Goal: Task Accomplishment & Management: Use online tool/utility

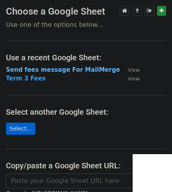
click at [72, 68] on strong "Send fees message For MailMerge" at bounding box center [63, 69] width 114 height 7
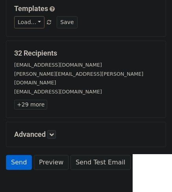
scroll to position [144, 0]
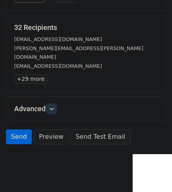
click at [53, 106] on icon at bounding box center [51, 108] width 5 height 5
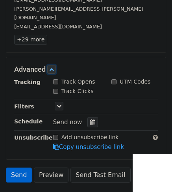
scroll to position [220, 0]
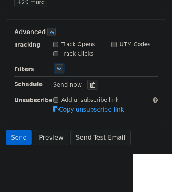
click at [59, 66] on icon at bounding box center [59, 68] width 5 height 5
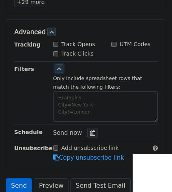
click at [59, 66] on icon at bounding box center [59, 68] width 5 height 5
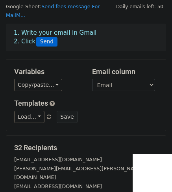
scroll to position [0, 0]
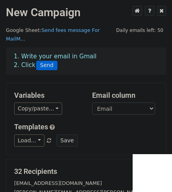
click at [76, 29] on link "Send fees message For MailM..." at bounding box center [53, 34] width 94 height 15
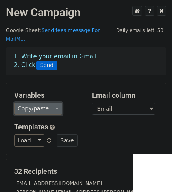
click at [54, 102] on link "Copy/paste..." at bounding box center [38, 108] width 48 height 12
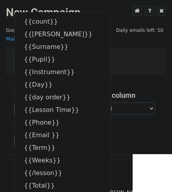
click at [114, 59] on div "1. Write your email in Gmail 2. Click Send" at bounding box center [86, 61] width 156 height 18
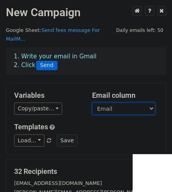
click at [151, 102] on select "count Bill Payer Surname Pupil Instrument Day day order Lesson Time Phone Email…" at bounding box center [123, 108] width 63 height 12
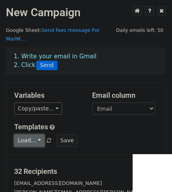
click at [37, 134] on link "Load..." at bounding box center [29, 140] width 30 height 12
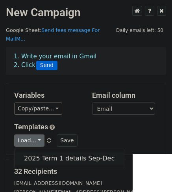
click at [73, 152] on link "2025 Term 1 details Sep-Dec" at bounding box center [69, 158] width 109 height 13
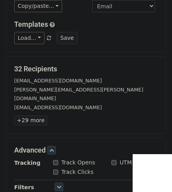
scroll to position [63, 0]
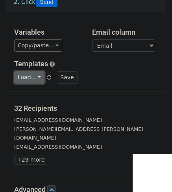
click at [37, 71] on link "Load..." at bounding box center [29, 77] width 30 height 12
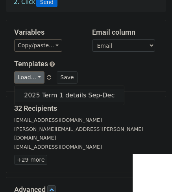
click at [46, 89] on link "2025 Term 1 details Sep-Dec" at bounding box center [69, 95] width 109 height 13
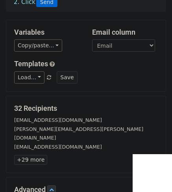
scroll to position [0, 0]
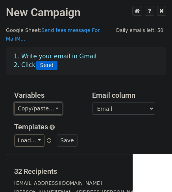
click at [51, 102] on link "Copy/paste..." at bounding box center [38, 108] width 48 height 12
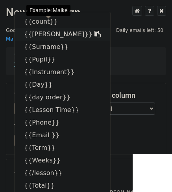
click at [94, 31] on icon at bounding box center [97, 34] width 6 height 6
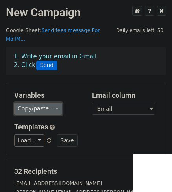
click at [50, 102] on link "Copy/paste..." at bounding box center [38, 108] width 48 height 12
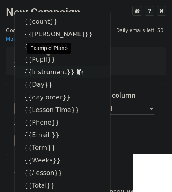
click at [77, 69] on icon at bounding box center [80, 72] width 6 height 6
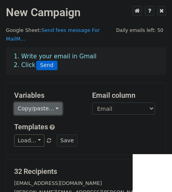
click at [43, 102] on link "Copy/paste..." at bounding box center [38, 108] width 48 height 12
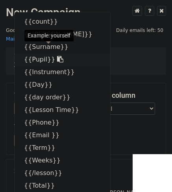
click at [35, 53] on link "{{Pupil}}" at bounding box center [63, 59] width 96 height 13
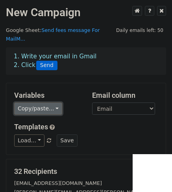
click at [36, 102] on link "Copy/paste..." at bounding box center [38, 108] width 48 height 12
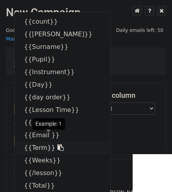
click at [57, 144] on icon at bounding box center [60, 147] width 6 height 6
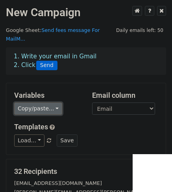
click at [49, 102] on link "Copy/paste..." at bounding box center [38, 108] width 48 height 12
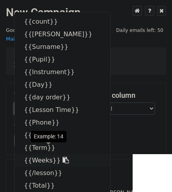
scroll to position [39, 0]
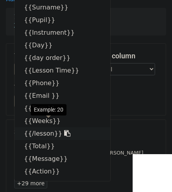
click at [43, 127] on link "{{/lesson}}" at bounding box center [63, 133] width 96 height 13
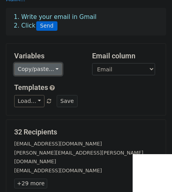
click at [50, 63] on link "Copy/paste..." at bounding box center [38, 69] width 48 height 12
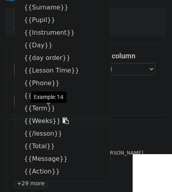
click at [60, 115] on link "{{Weeks}}" at bounding box center [63, 121] width 96 height 13
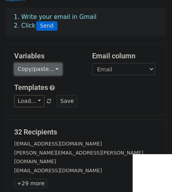
click at [48, 63] on link "Copy/paste..." at bounding box center [38, 69] width 48 height 12
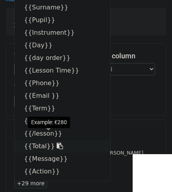
click at [57, 143] on icon at bounding box center [60, 146] width 6 height 6
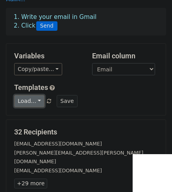
click at [35, 95] on link "Load..." at bounding box center [29, 101] width 30 height 12
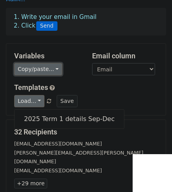
click at [50, 63] on link "Copy/paste..." at bounding box center [38, 69] width 48 height 12
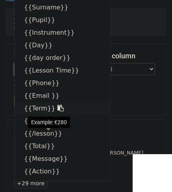
scroll to position [79, 0]
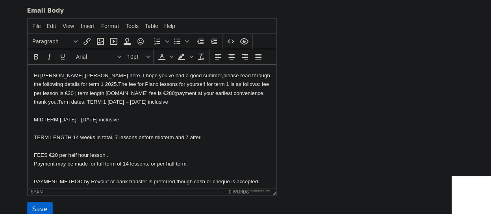
scroll to position [225, 0]
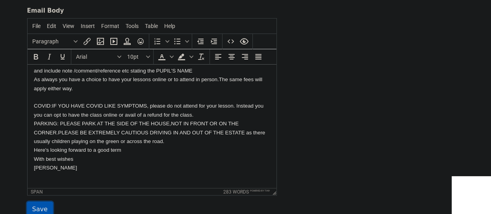
click at [40, 207] on input "Save" at bounding box center [40, 209] width 26 height 15
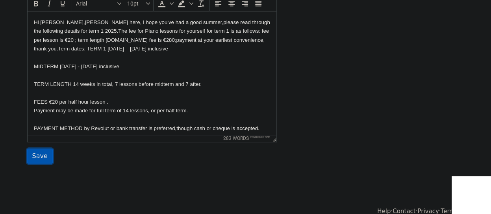
click at [40, 154] on input "Save" at bounding box center [40, 155] width 26 height 15
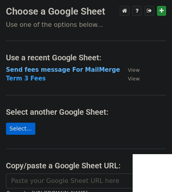
click at [37, 69] on strong "Send fees message For MailMerge" at bounding box center [63, 69] width 114 height 7
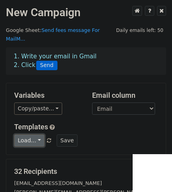
click at [37, 134] on link "Load..." at bounding box center [29, 140] width 30 height 12
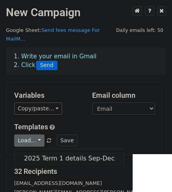
click at [42, 152] on link "2025 Term 1 details Sep-Dec" at bounding box center [69, 158] width 109 height 13
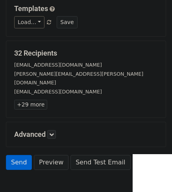
scroll to position [144, 0]
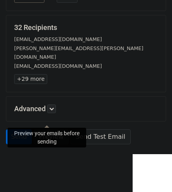
click at [52, 129] on link "Preview" at bounding box center [51, 136] width 35 height 15
click at [51, 129] on link "Preview" at bounding box center [51, 136] width 35 height 15
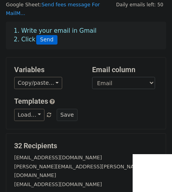
scroll to position [0, 0]
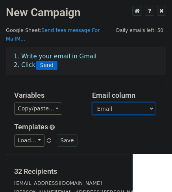
click at [151, 102] on select "count Bill Payer Surname Pupil Instrument Day day order Lesson Time Phone Email…" at bounding box center [123, 108] width 63 height 12
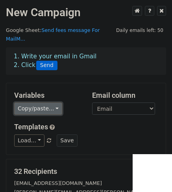
click at [50, 102] on link "Copy/paste..." at bounding box center [38, 108] width 48 height 12
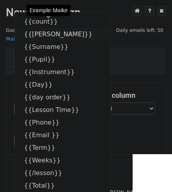
click at [46, 28] on link "{{Bill Payer}}" at bounding box center [63, 34] width 96 height 13
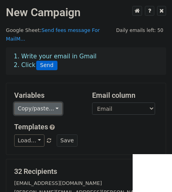
click at [50, 102] on link "Copy/paste..." at bounding box center [38, 108] width 48 height 12
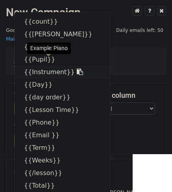
click at [35, 66] on link "{{Instrument}}" at bounding box center [63, 72] width 96 height 13
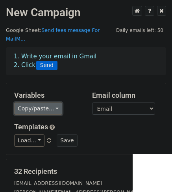
click at [46, 102] on link "Copy/paste..." at bounding box center [38, 108] width 48 height 12
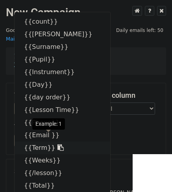
click at [39, 141] on link "{{Term}}" at bounding box center [63, 147] width 96 height 13
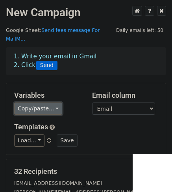
click at [43, 102] on link "Copy/paste..." at bounding box center [38, 108] width 48 height 12
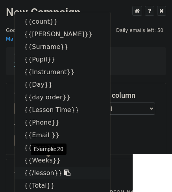
click at [44, 167] on link "{{/lesson}}" at bounding box center [63, 173] width 96 height 13
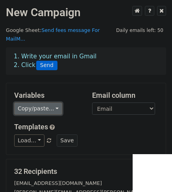
click at [45, 102] on link "Copy/paste..." at bounding box center [38, 108] width 48 height 12
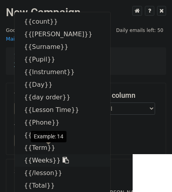
click at [63, 157] on icon at bounding box center [66, 160] width 6 height 6
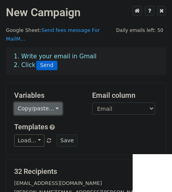
click at [41, 102] on link "Copy/paste..." at bounding box center [38, 108] width 48 height 12
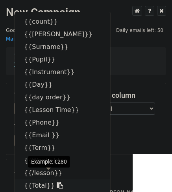
click at [44, 179] on link "{{Total}}" at bounding box center [63, 185] width 96 height 13
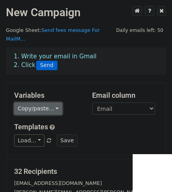
click at [28, 102] on link "Copy/paste..." at bounding box center [38, 108] width 48 height 12
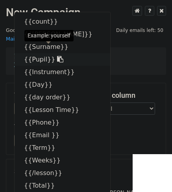
click at [33, 53] on link "{{Pupil}}" at bounding box center [63, 59] width 96 height 13
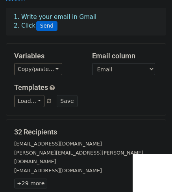
scroll to position [144, 0]
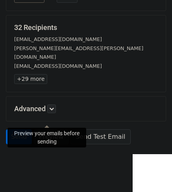
click at [54, 129] on link "Preview" at bounding box center [51, 136] width 35 height 15
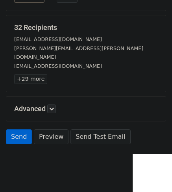
scroll to position [0, 0]
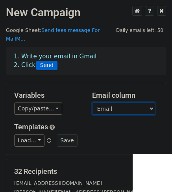
click at [150, 102] on select "count Bill Payer Surname Pupil Instrument Day day order Lesson Time Phone Email…" at bounding box center [123, 108] width 63 height 12
click at [92, 102] on select "count Bill Payer Surname Pupil Instrument Day day order Lesson Time Phone Email…" at bounding box center [123, 108] width 63 height 12
click at [100, 123] on div "Templates Load... 2025 Term 1 details Sep-Dec Save" at bounding box center [86, 134] width 156 height 24
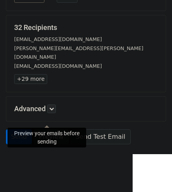
click at [54, 129] on link "Preview" at bounding box center [51, 136] width 35 height 15
click at [52, 129] on link "Preview" at bounding box center [51, 136] width 35 height 15
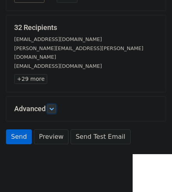
click at [54, 104] on link at bounding box center [51, 108] width 9 height 9
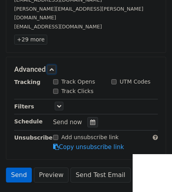
scroll to position [220, 0]
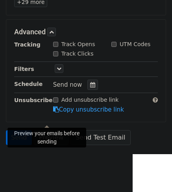
click at [54, 130] on link "Preview" at bounding box center [51, 137] width 35 height 15
click at [46, 130] on link "Preview" at bounding box center [51, 137] width 35 height 15
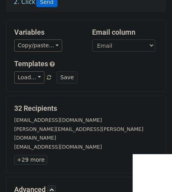
scroll to position [181, 0]
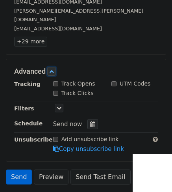
click at [54, 69] on icon at bounding box center [51, 71] width 5 height 5
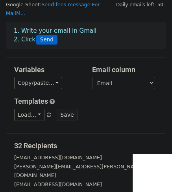
scroll to position [0, 0]
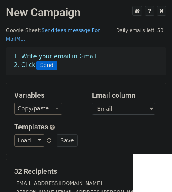
click at [81, 30] on link "Send fees message For MailM..." at bounding box center [53, 34] width 94 height 15
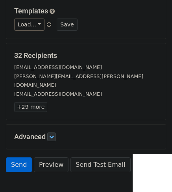
scroll to position [144, 0]
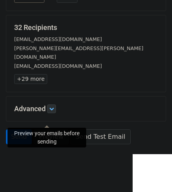
click at [46, 129] on link "Preview" at bounding box center [51, 136] width 35 height 15
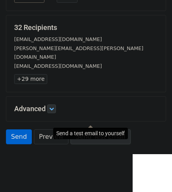
click at [95, 129] on link "Send Test Email" at bounding box center [100, 136] width 60 height 15
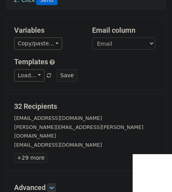
scroll to position [26, 0]
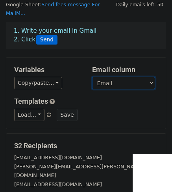
click at [130, 77] on select "count Bill Payer Surname Pupil Instrument Day day order Lesson Time Phone Email…" at bounding box center [123, 83] width 63 height 12
click at [92, 77] on select "count Bill Payer Surname Pupil Instrument Day day order Lesson Time Phone Email…" at bounding box center [123, 83] width 63 height 12
click at [135, 77] on select "count Bill Payer Surname Pupil Instrument Day day order Lesson Time Phone Email…" at bounding box center [123, 83] width 63 height 12
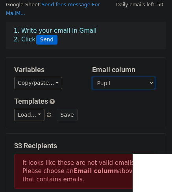
select select "Email"
click at [92, 77] on select "count Bill Payer Surname Pupil Instrument Day day order Lesson Time Phone Email…" at bounding box center [123, 83] width 63 height 12
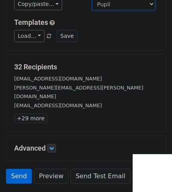
scroll to position [144, 0]
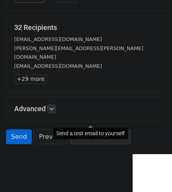
click at [98, 129] on link "Send Test Email" at bounding box center [100, 136] width 60 height 15
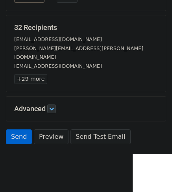
scroll to position [0, 0]
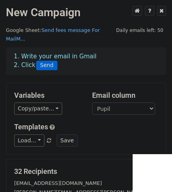
click at [70, 30] on link "Send fees message For MailM..." at bounding box center [53, 34] width 94 height 15
click at [57, 29] on link "Send fees message For MailM..." at bounding box center [53, 34] width 94 height 15
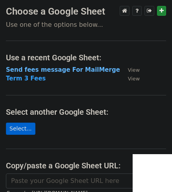
click at [83, 68] on strong "Send fees message For MailMerge" at bounding box center [63, 69] width 114 height 7
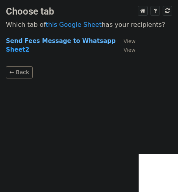
click at [80, 41] on strong "Send Fees Message to Whatsapp" at bounding box center [61, 40] width 110 height 7
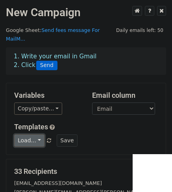
click at [36, 134] on link "Load..." at bounding box center [29, 140] width 30 height 12
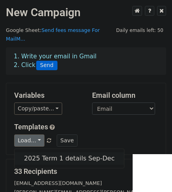
click at [76, 152] on link "2025 Term 1 details Sep-Dec" at bounding box center [69, 158] width 109 height 13
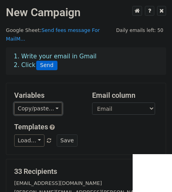
click at [44, 102] on link "Copy/paste..." at bounding box center [38, 108] width 48 height 12
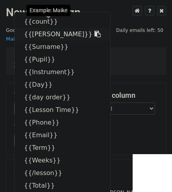
click at [42, 28] on link "{{Bill Payer}}" at bounding box center [63, 34] width 96 height 13
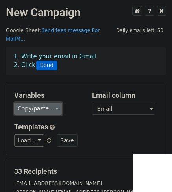
click at [52, 102] on link "Copy/paste..." at bounding box center [38, 108] width 48 height 12
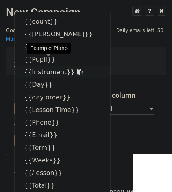
click at [38, 66] on link "{{Instrument}}" at bounding box center [63, 72] width 96 height 13
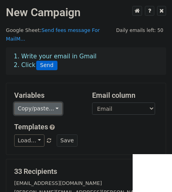
click at [34, 102] on link "Copy/paste..." at bounding box center [38, 108] width 48 height 12
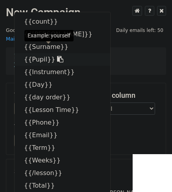
click at [39, 53] on link "{{Pupil}}" at bounding box center [63, 59] width 96 height 13
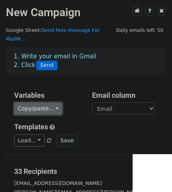
click at [43, 102] on link "Copy/paste..." at bounding box center [38, 108] width 48 height 12
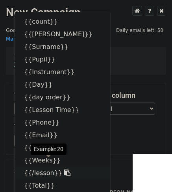
click at [46, 167] on link "{{/lesson}}" at bounding box center [63, 173] width 96 height 13
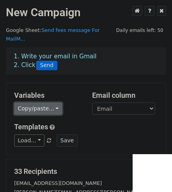
click at [43, 102] on link "Copy/paste..." at bounding box center [38, 108] width 48 height 12
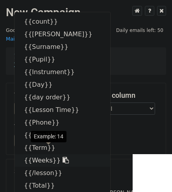
click at [44, 154] on link "{{Weeks}}" at bounding box center [63, 160] width 96 height 13
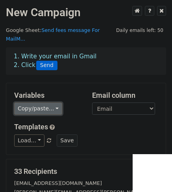
click at [36, 102] on link "Copy/paste..." at bounding box center [38, 108] width 48 height 12
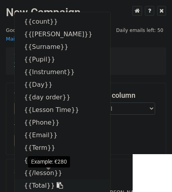
click at [38, 179] on link "{{Total}}" at bounding box center [63, 185] width 96 height 13
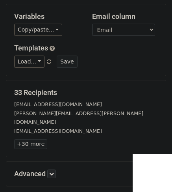
scroll to position [144, 0]
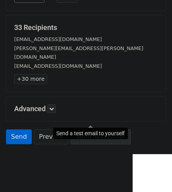
click at [92, 129] on link "Send Test Email" at bounding box center [100, 136] width 60 height 15
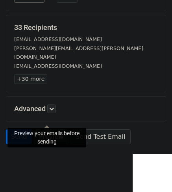
click at [45, 129] on link "Preview" at bounding box center [51, 136] width 35 height 15
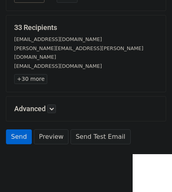
scroll to position [0, 0]
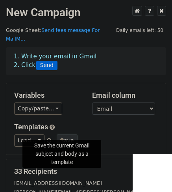
click at [62, 134] on button "Save" at bounding box center [67, 140] width 20 height 12
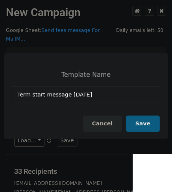
type input "Term start message [DATE]"
click at [150, 124] on button "Save" at bounding box center [143, 123] width 34 height 16
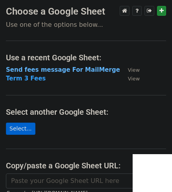
click at [77, 69] on strong "Send fees message For MailMerge" at bounding box center [63, 69] width 114 height 7
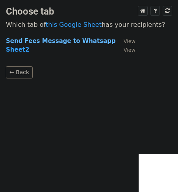
click at [75, 42] on strong "Send Fees Message to Whatsapp" at bounding box center [61, 40] width 110 height 7
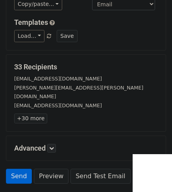
scroll to position [65, 0]
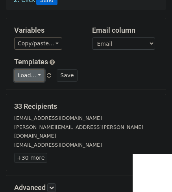
click at [36, 69] on link "Load..." at bounding box center [29, 75] width 30 height 12
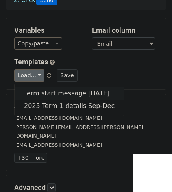
click at [44, 87] on link "Term start message [DATE]" at bounding box center [69, 93] width 109 height 13
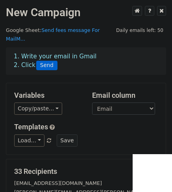
scroll to position [144, 0]
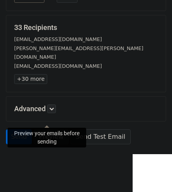
click at [53, 129] on link "Preview" at bounding box center [51, 136] width 35 height 15
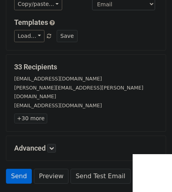
scroll to position [65, 0]
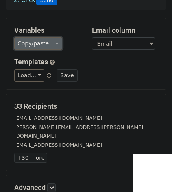
click at [46, 37] on link "Copy/paste..." at bounding box center [38, 43] width 48 height 12
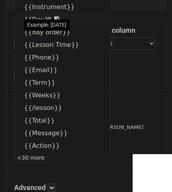
click at [35, 13] on link "{{Day}}" at bounding box center [63, 19] width 96 height 13
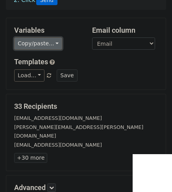
click at [46, 37] on link "Copy/paste..." at bounding box center [38, 43] width 48 height 12
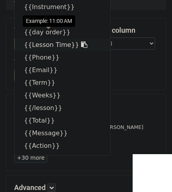
click at [56, 39] on link "{{Lesson Time}}" at bounding box center [63, 45] width 96 height 13
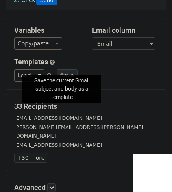
click at [61, 69] on button "Save" at bounding box center [67, 75] width 20 height 12
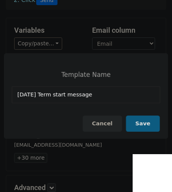
type input "Sept 2025 Term start message"
click at [143, 122] on button "Save" at bounding box center [143, 123] width 34 height 16
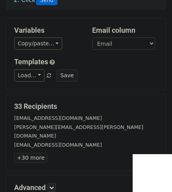
scroll to position [144, 0]
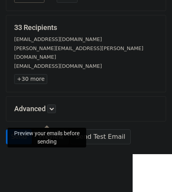
click at [52, 129] on link "Preview" at bounding box center [51, 136] width 35 height 15
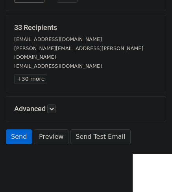
scroll to position [65, 0]
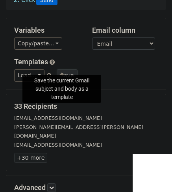
click at [59, 69] on button "Save" at bounding box center [67, 75] width 20 height 12
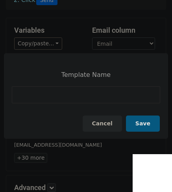
click at [29, 96] on input at bounding box center [86, 94] width 148 height 17
type input "2025 term start message"
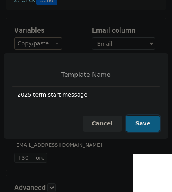
click at [140, 123] on button "Save" at bounding box center [143, 123] width 34 height 16
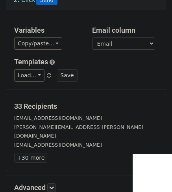
scroll to position [144, 0]
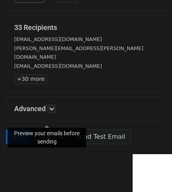
click at [49, 129] on link "Preview" at bounding box center [51, 136] width 35 height 15
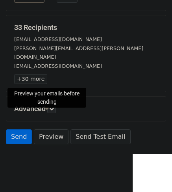
scroll to position [65, 0]
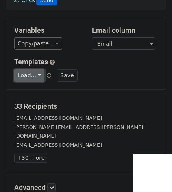
click at [35, 69] on link "Load..." at bounding box center [29, 75] width 30 height 12
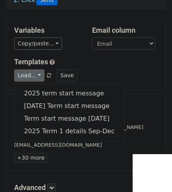
click at [132, 94] on div "33 Recipients maikeisaac@yahoo.ie petrina@kynes.ie ruairiosborne@yahoo.com +30 …" at bounding box center [85, 132] width 159 height 77
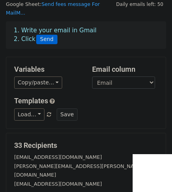
scroll to position [0, 0]
